Goal: Book appointment/travel/reservation

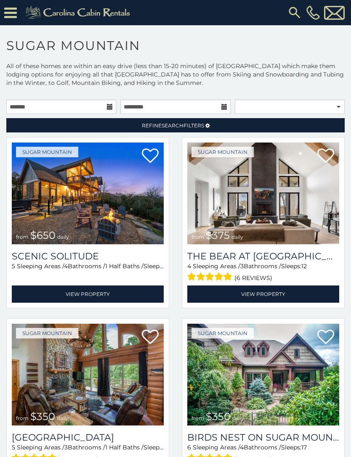
click at [292, 257] on h3 "The Bear At [GEOGRAPHIC_DATA]" at bounding box center [263, 256] width 152 height 11
click at [280, 297] on link "View Property" at bounding box center [263, 293] width 152 height 17
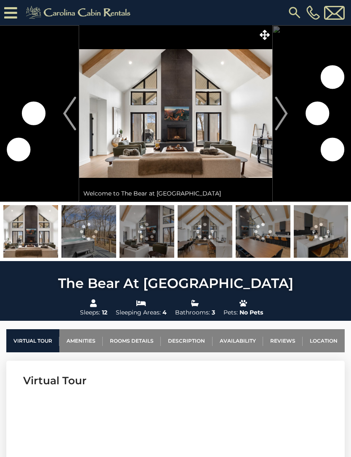
click at [286, 108] on img "Next" at bounding box center [281, 114] width 13 height 34
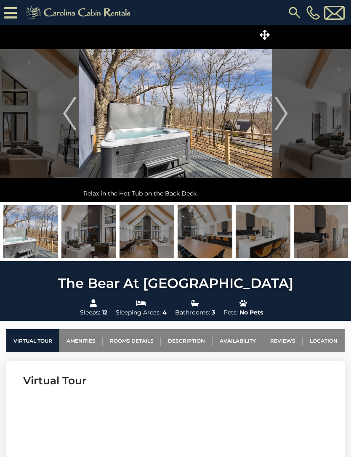
click at [286, 117] on img "Next" at bounding box center [281, 114] width 13 height 34
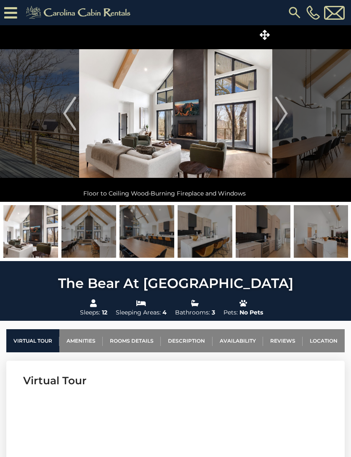
click at [283, 116] on img "Next" at bounding box center [281, 114] width 13 height 34
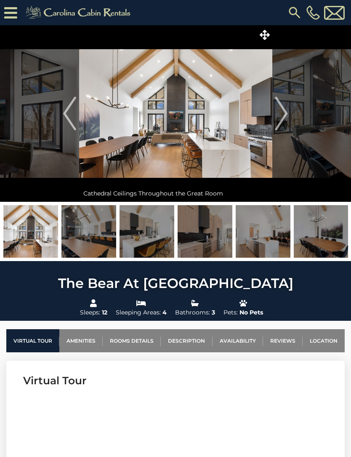
click at [287, 119] on img "Next" at bounding box center [281, 114] width 13 height 34
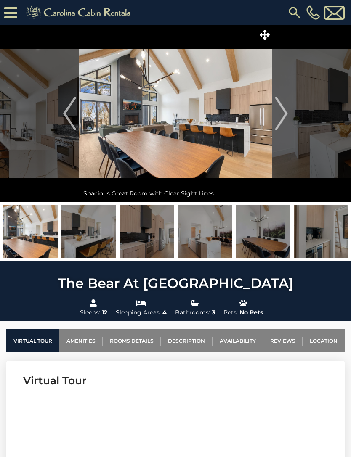
click at [289, 118] on button "Next" at bounding box center [281, 113] width 19 height 177
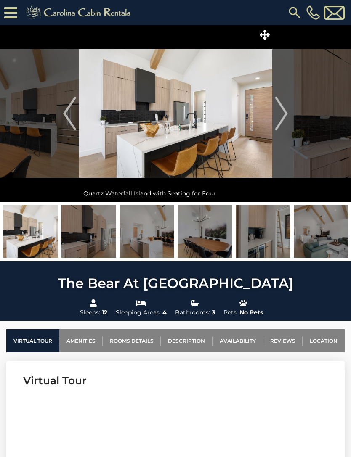
click at [287, 118] on img "Next" at bounding box center [281, 114] width 13 height 34
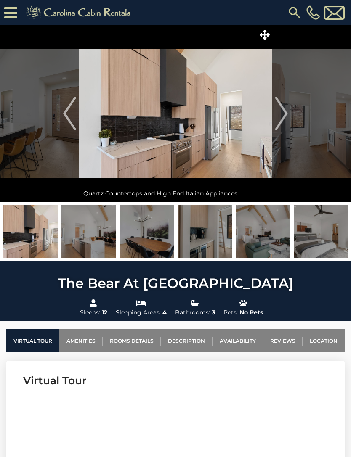
click at [286, 118] on img "Next" at bounding box center [281, 114] width 13 height 34
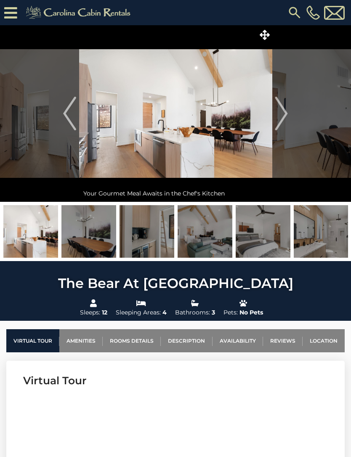
click at [289, 116] on button "Next" at bounding box center [281, 113] width 19 height 177
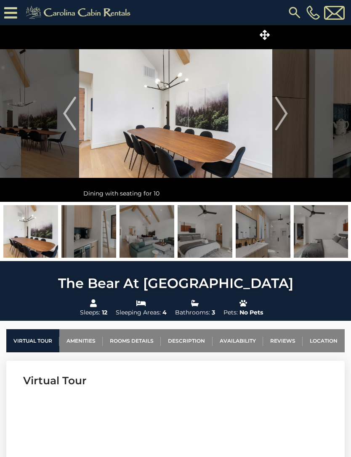
click at [289, 117] on button "Next" at bounding box center [281, 113] width 19 height 177
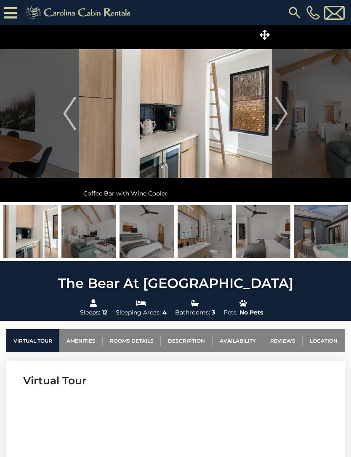
click at [288, 117] on button "Next" at bounding box center [281, 113] width 19 height 177
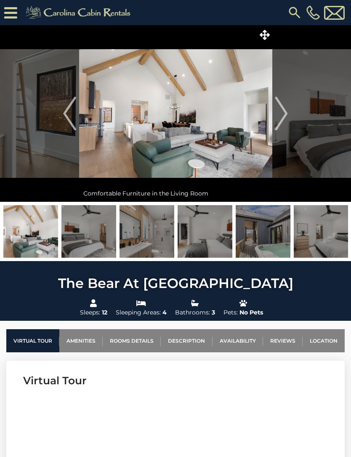
click at [284, 117] on img "Next" at bounding box center [281, 114] width 13 height 34
